Goal: Task Accomplishment & Management: Complete application form

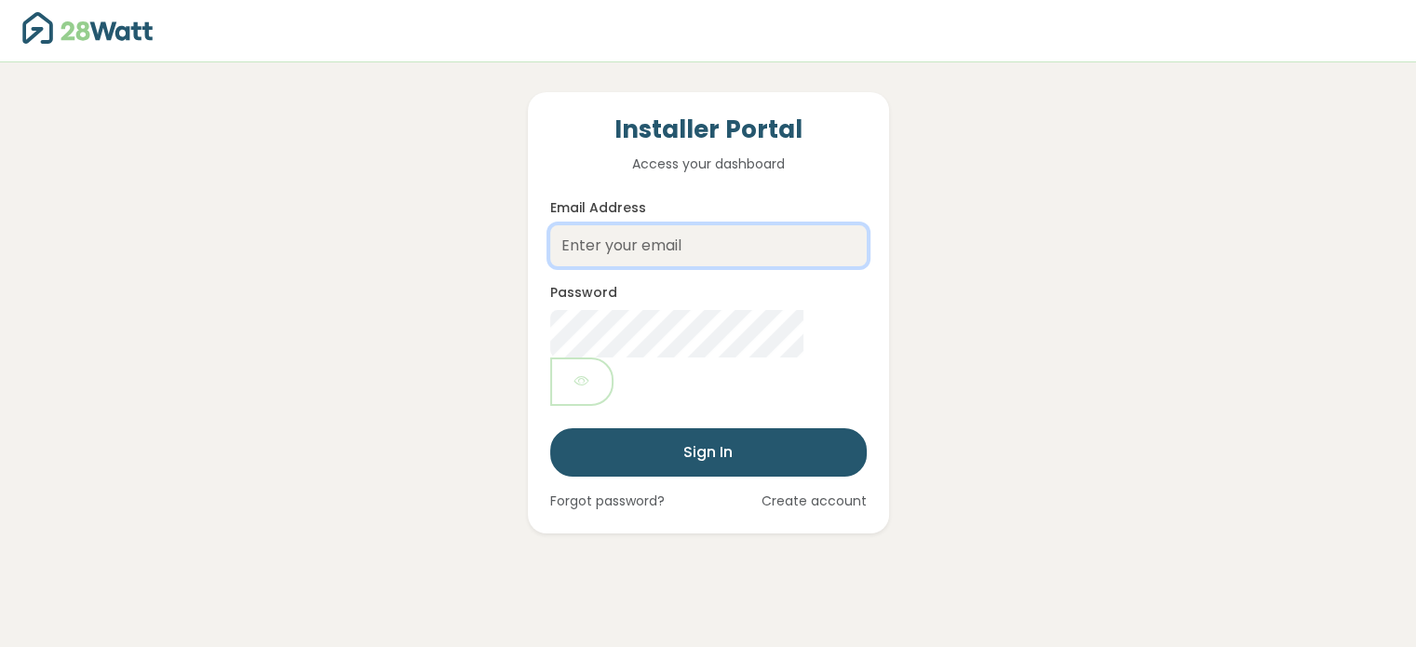
click at [687, 251] on input "Email Address" at bounding box center [708, 245] width 317 height 41
type input "vedob@energybuster.com.au"
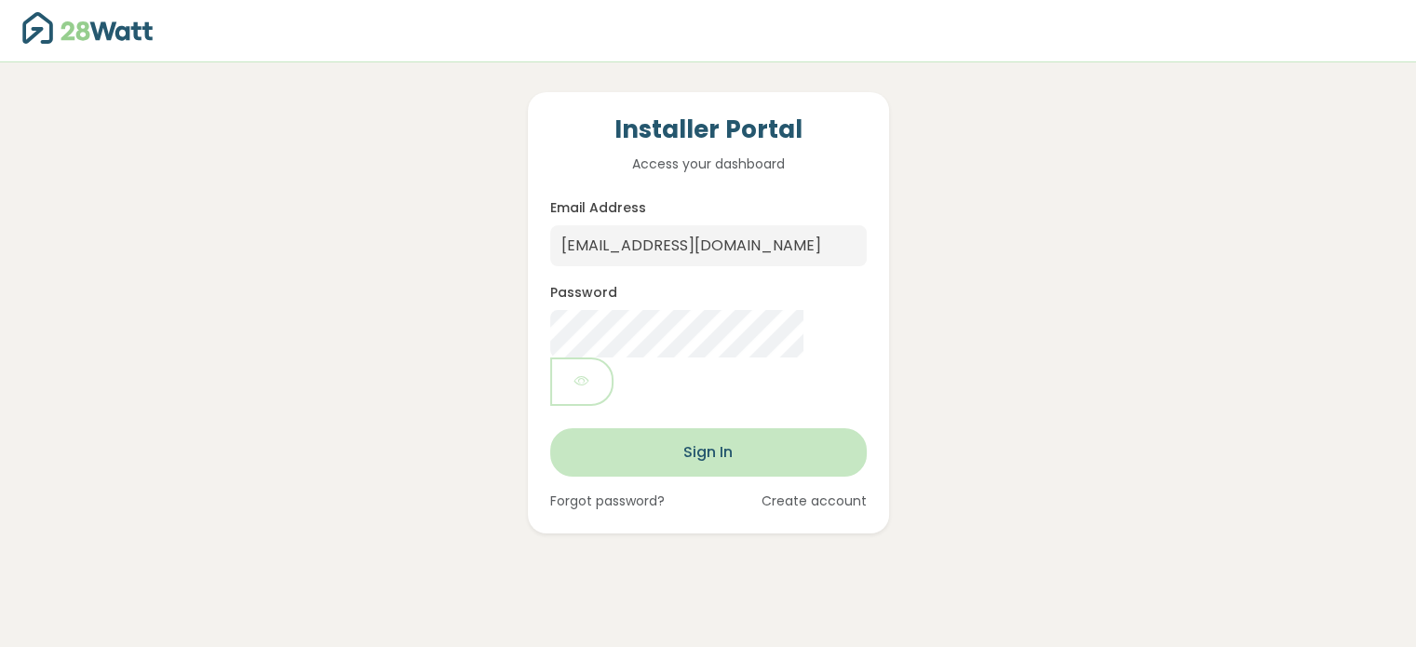
click at [706, 428] on button "Sign In" at bounding box center [708, 452] width 317 height 48
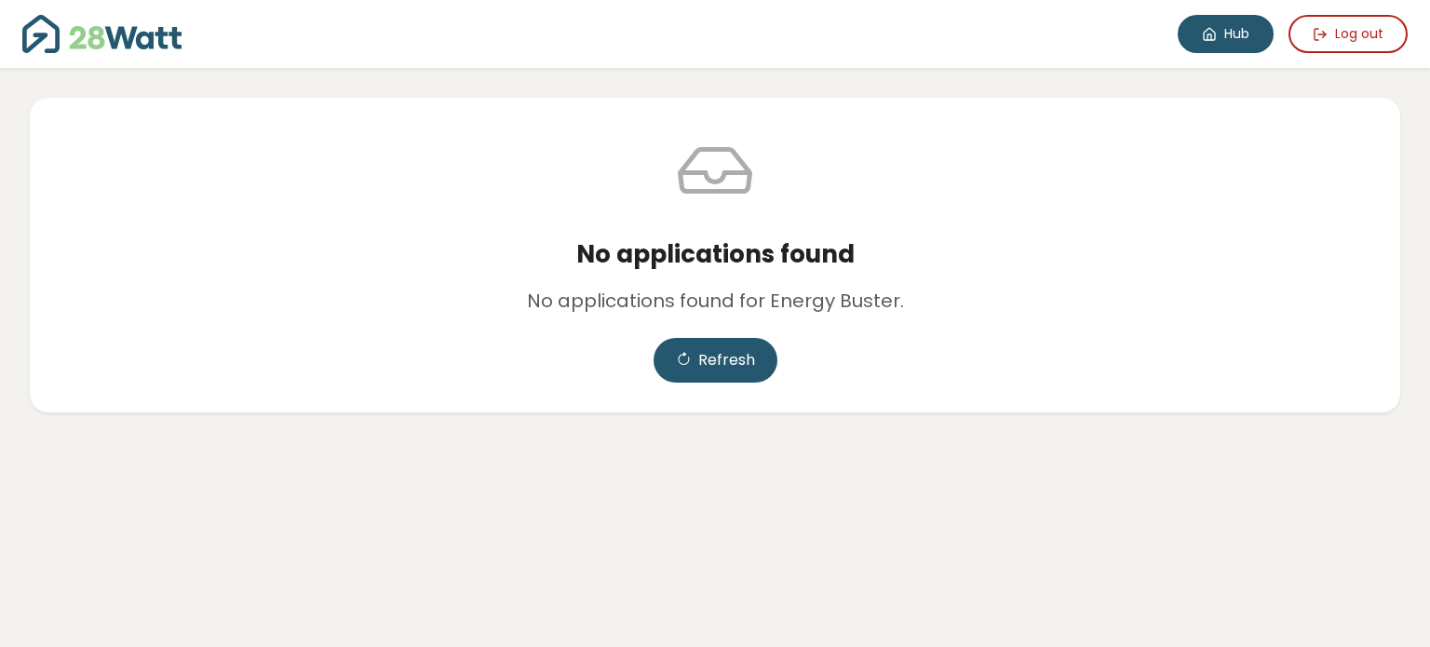
click at [1239, 26] on link "Hub" at bounding box center [1226, 34] width 96 height 38
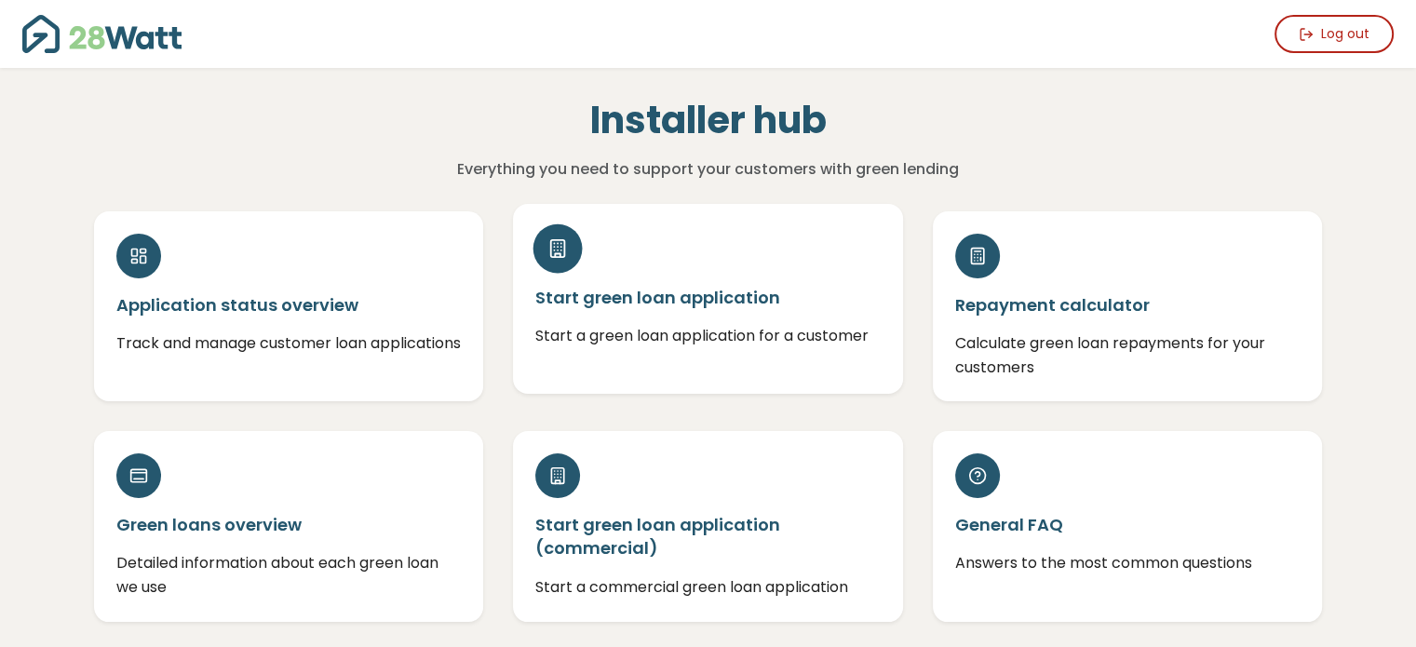
click at [555, 295] on h5 "Start green loan application" at bounding box center [707, 297] width 345 height 23
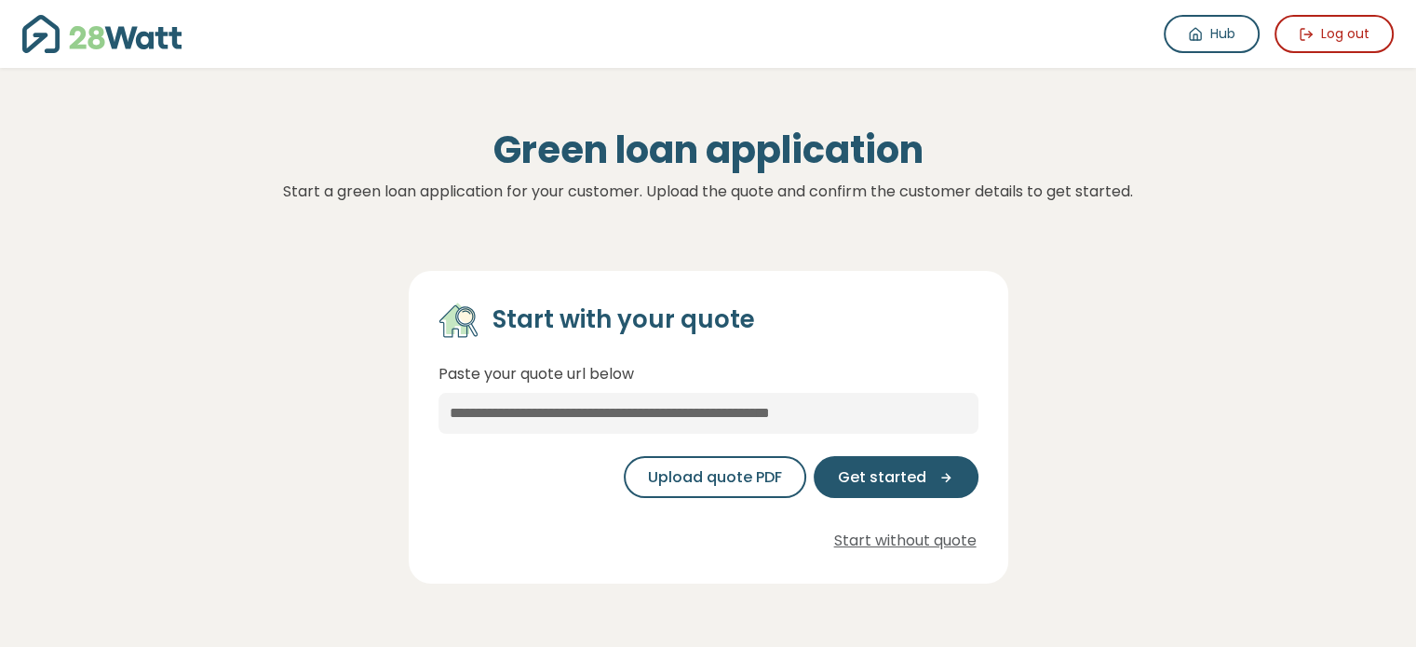
click at [883, 539] on button "Start without quote" at bounding box center [906, 541] width 146 height 26
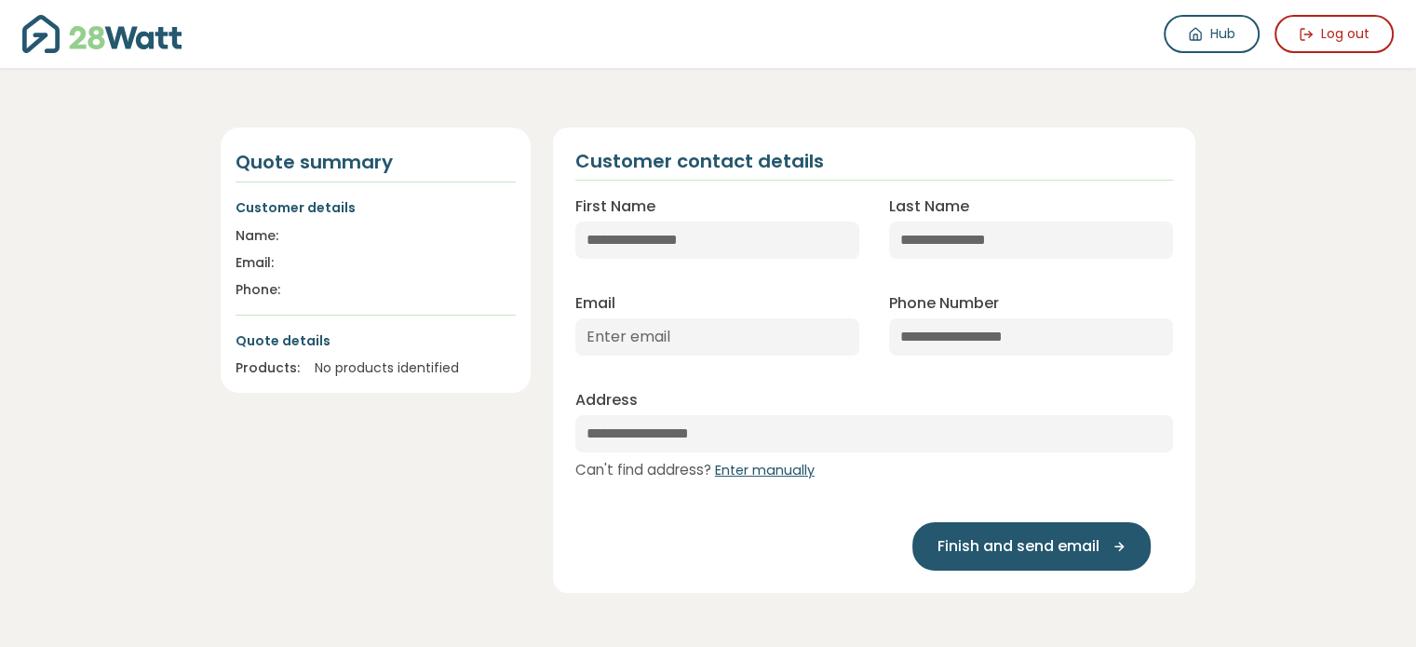
click at [332, 238] on div at bounding box center [405, 236] width 221 height 20
click at [630, 244] on input "First Name" at bounding box center [717, 240] width 284 height 37
type input "*****"
drag, startPoint x: 663, startPoint y: 241, endPoint x: 525, endPoint y: 237, distance: 137.9
click at [525, 237] on div "Quote summary Customer details Name: Vedad Email: Phone: Quote details Products…" at bounding box center [709, 349] width 998 height 488
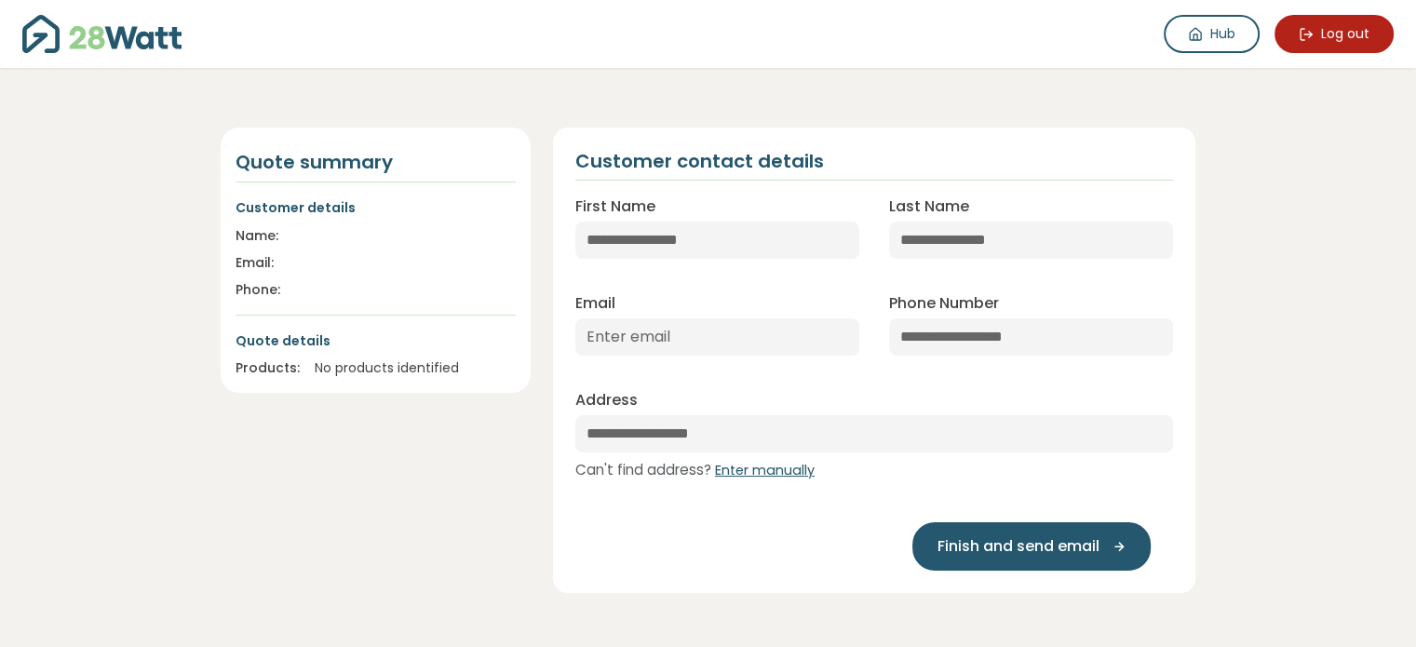
click at [1334, 34] on button "Log out" at bounding box center [1334, 34] width 119 height 38
